Goal: Task Accomplishment & Management: Use online tool/utility

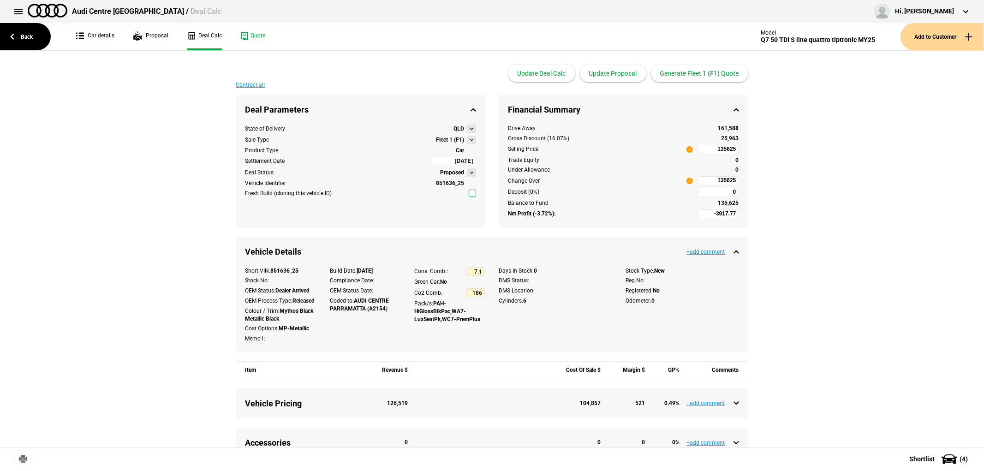
click at [22, 39] on link "Back" at bounding box center [25, 36] width 51 height 27
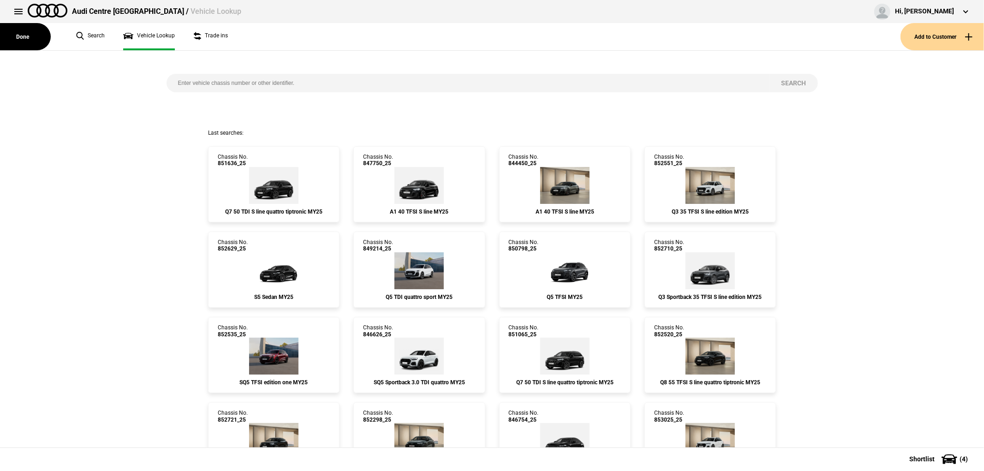
click at [239, 83] on input "search" at bounding box center [468, 83] width 603 height 18
type input "848731"
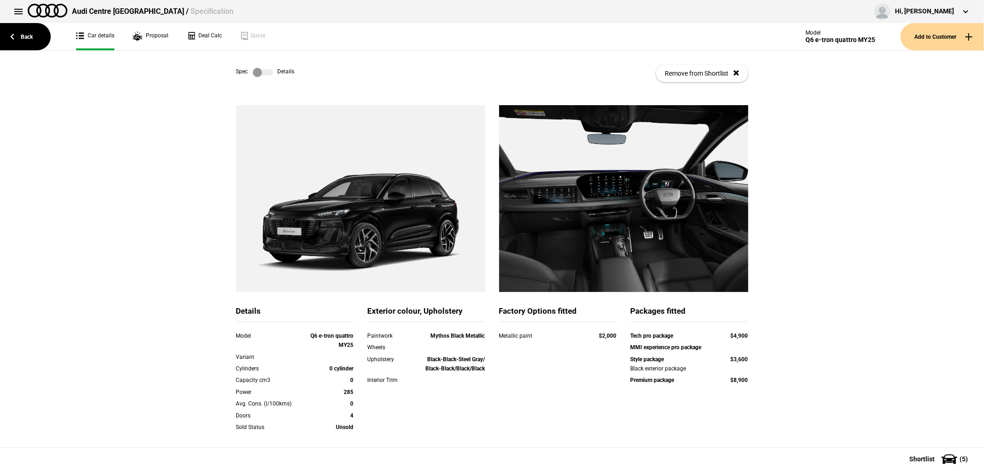
click at [926, 35] on button "Add to Customer" at bounding box center [941, 36] width 83 height 27
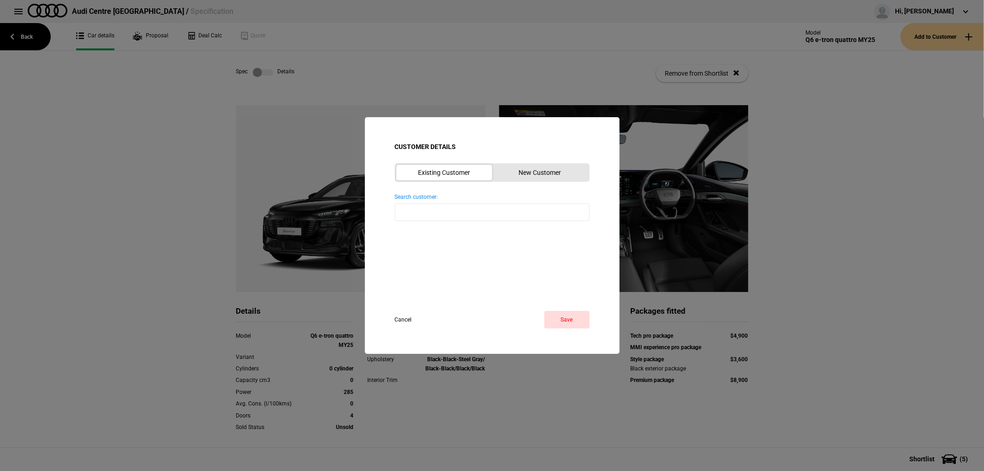
click at [539, 172] on button "New Customer" at bounding box center [540, 173] width 96 height 16
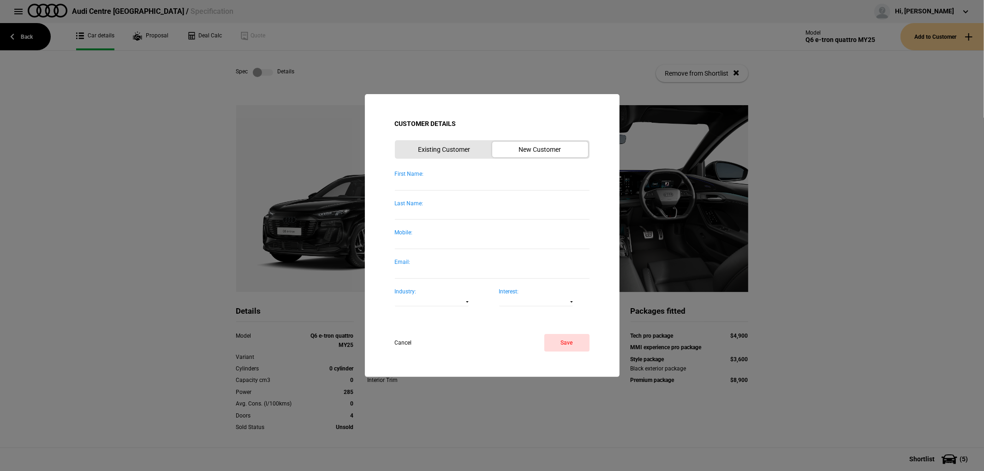
click at [426, 184] on input "First Name:" at bounding box center [492, 184] width 195 height 12
type input "[PERSON_NAME]"
type input "Hood"
type input "0418191122"
click at [567, 342] on button "Save" at bounding box center [566, 343] width 45 height 18
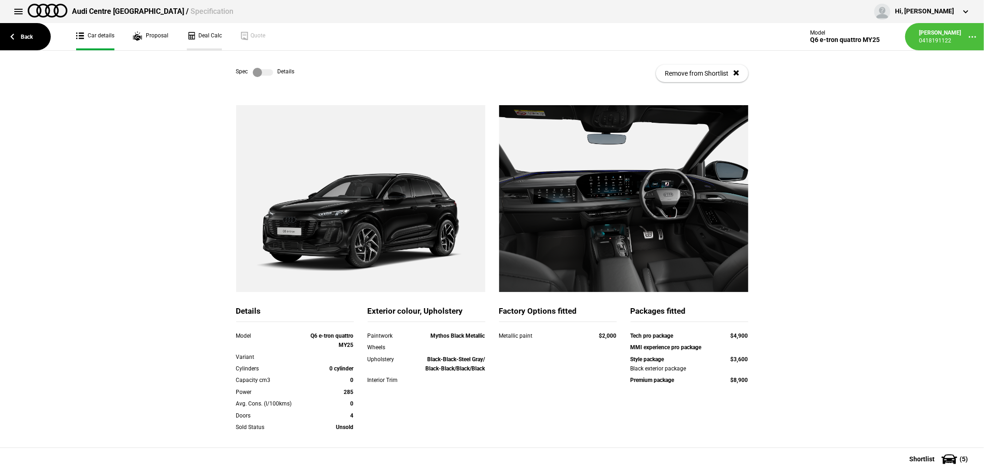
click at [211, 34] on link "Deal Calc" at bounding box center [204, 36] width 35 height 27
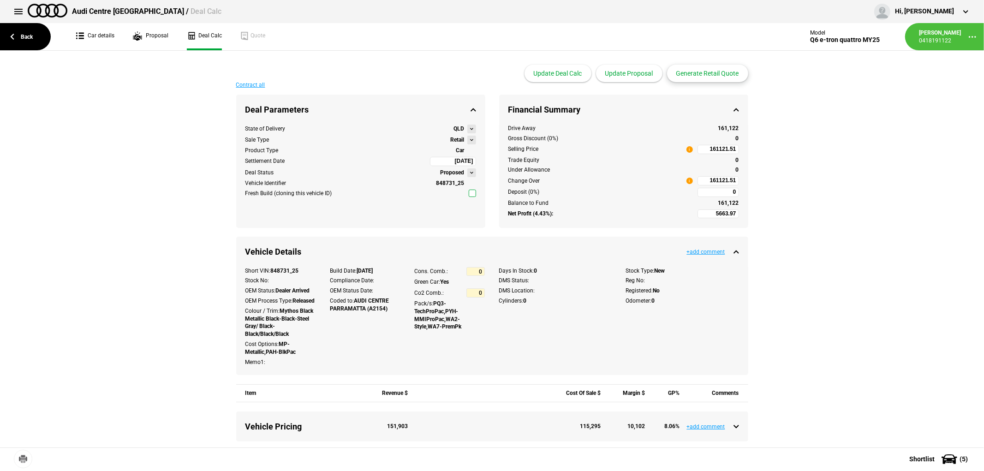
click at [716, 75] on button "Generate Retail Quote" at bounding box center [707, 74] width 81 height 18
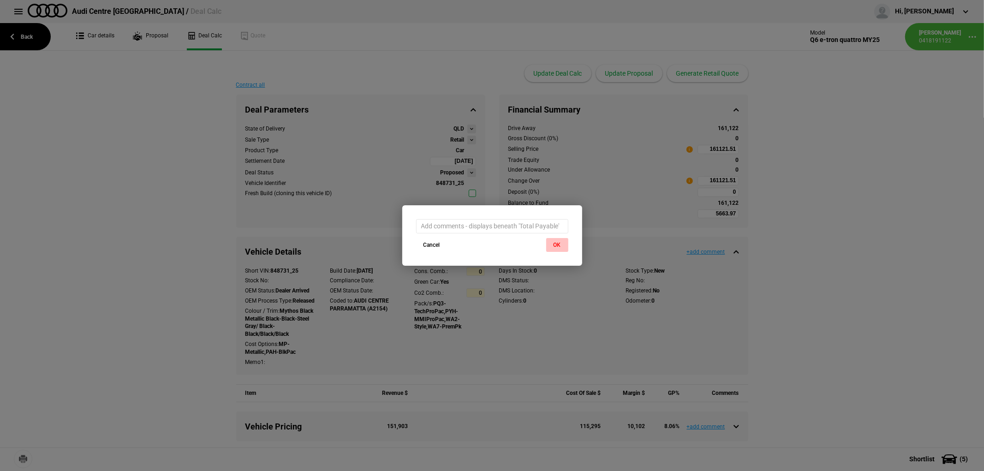
click at [560, 244] on button "OK" at bounding box center [557, 245] width 22 height 14
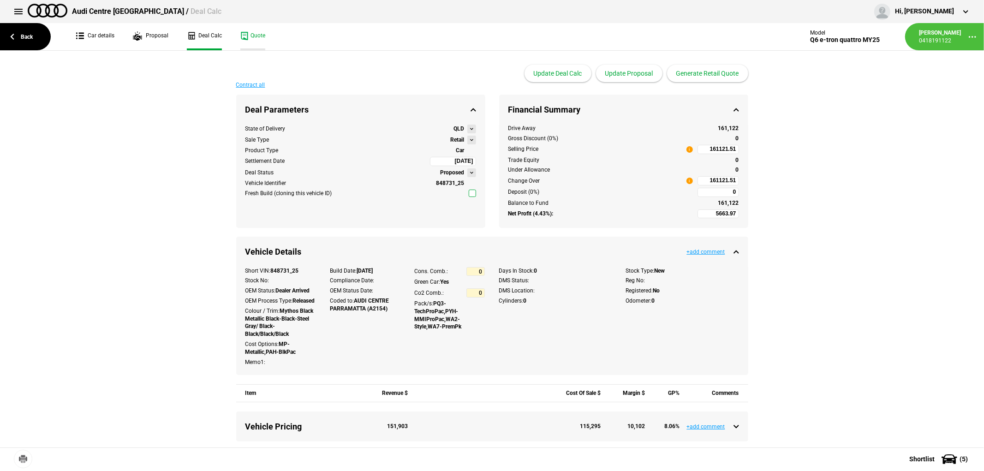
click at [245, 33] on link "Quote" at bounding box center [252, 36] width 25 height 27
